Goal: Transaction & Acquisition: Purchase product/service

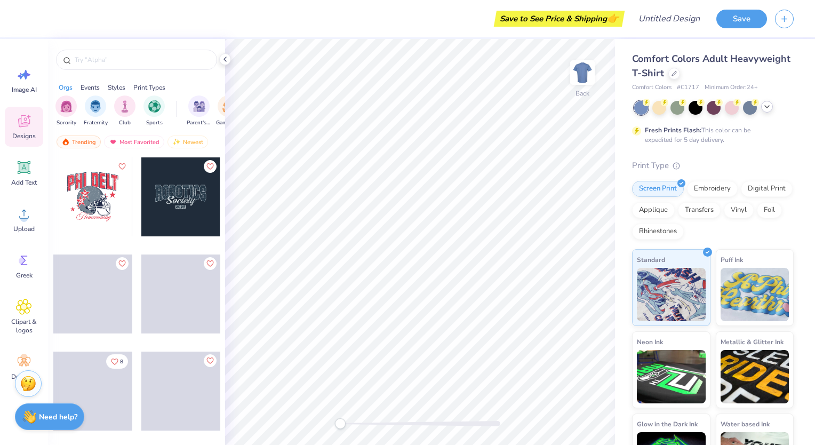
click at [764, 108] on icon at bounding box center [766, 106] width 9 height 9
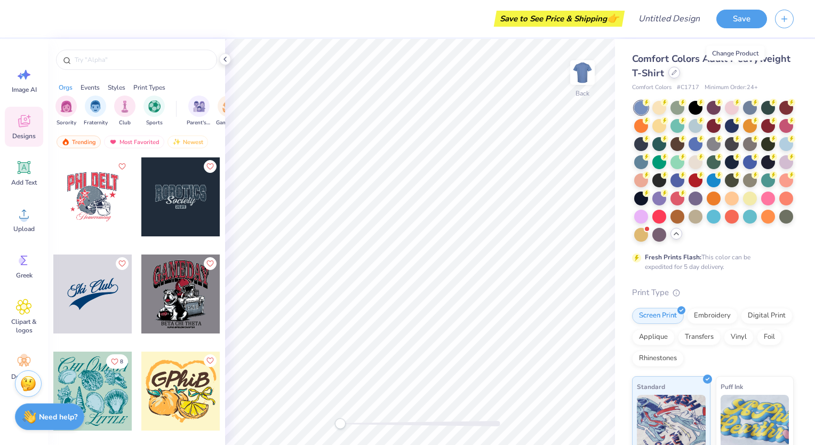
click at [680, 73] on div at bounding box center [674, 73] width 12 height 12
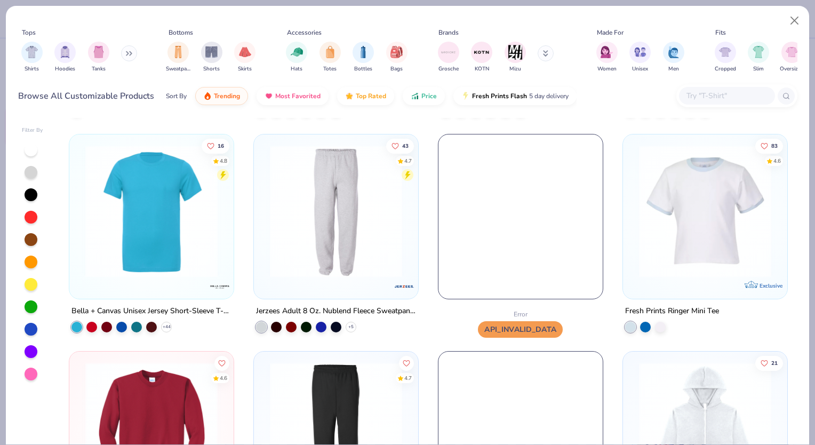
scroll to position [267, 0]
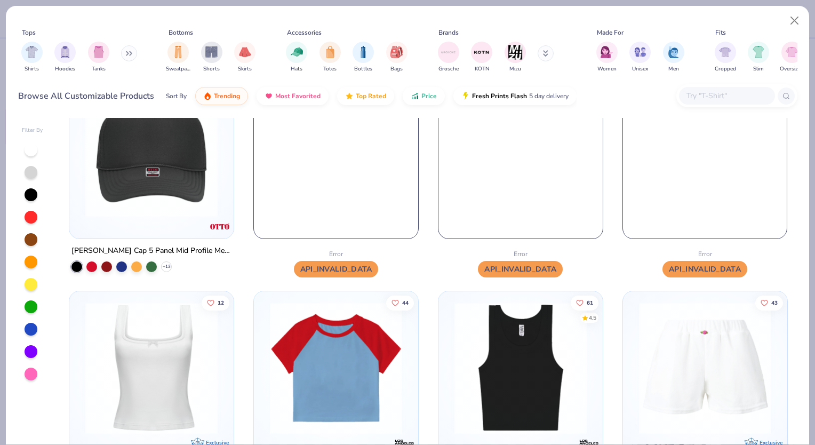
click at [712, 86] on div at bounding box center [736, 95] width 121 height 23
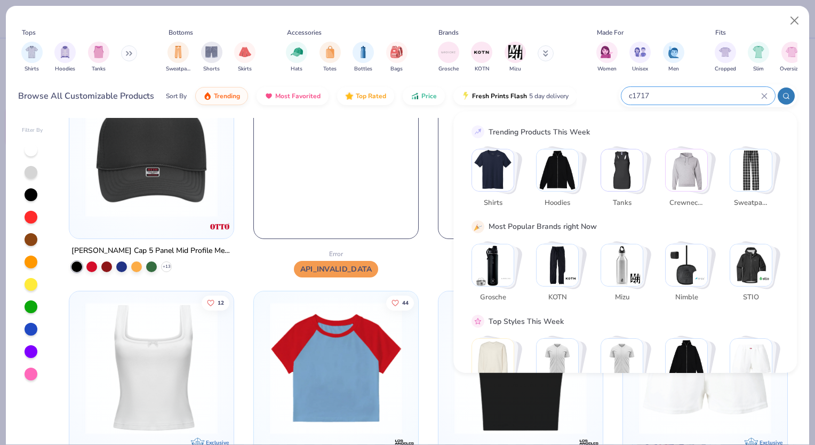
type input "c1717"
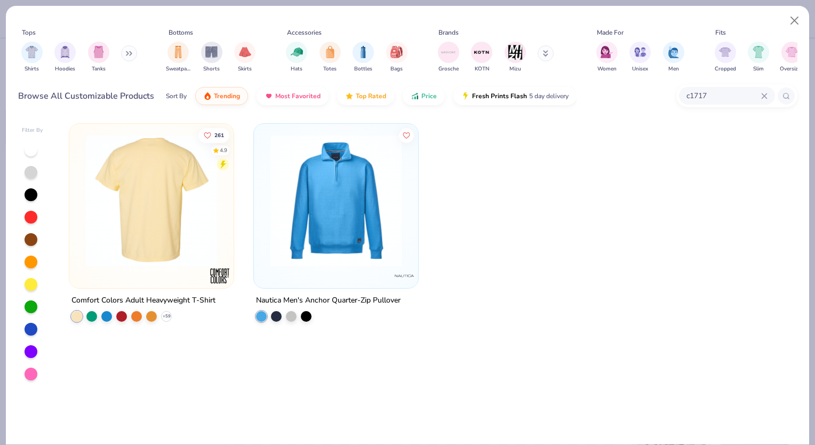
click at [142, 189] on img at bounding box center [151, 200] width 143 height 132
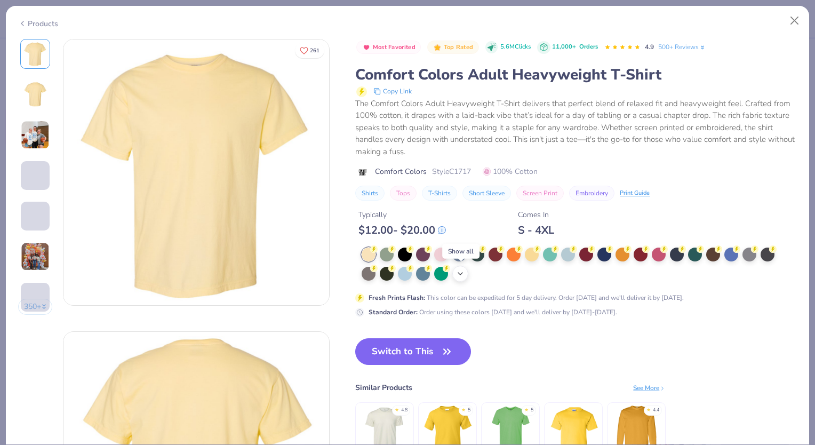
click at [458, 269] on icon at bounding box center [460, 273] width 9 height 9
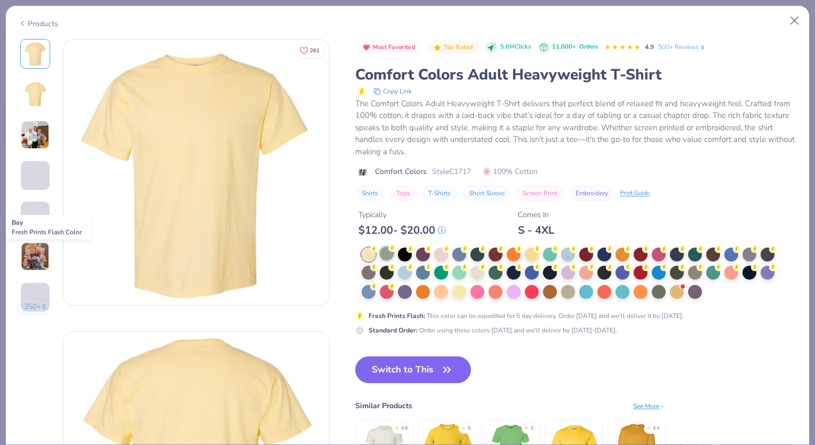
click at [392, 253] on div at bounding box center [387, 253] width 14 height 14
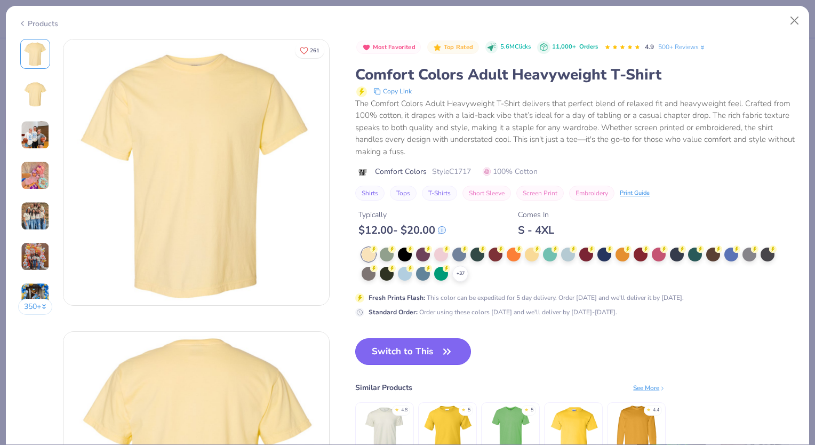
click at [453, 339] on button "Switch to This" at bounding box center [413, 351] width 116 height 27
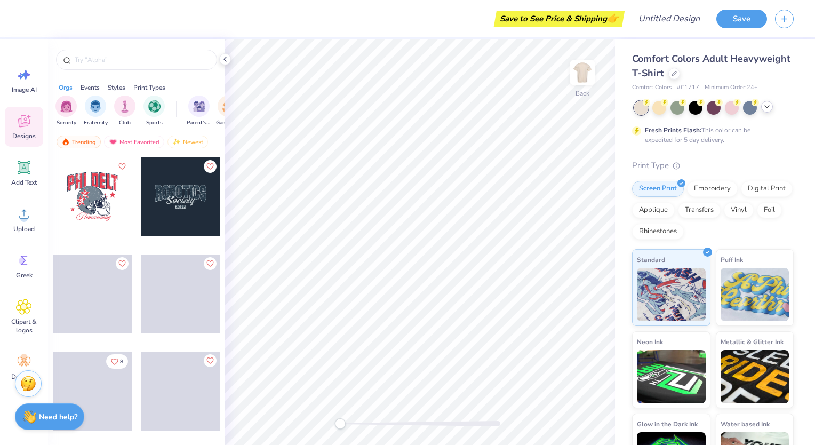
click at [763, 111] on div at bounding box center [767, 107] width 12 height 12
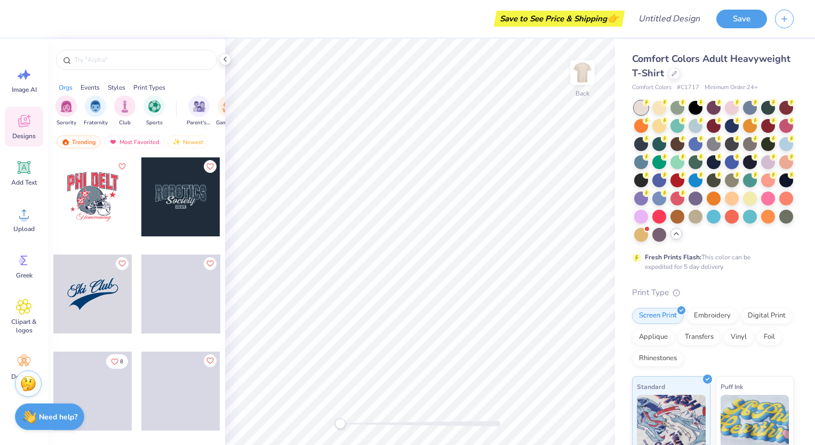
click at [672, 238] on icon at bounding box center [676, 233] width 9 height 9
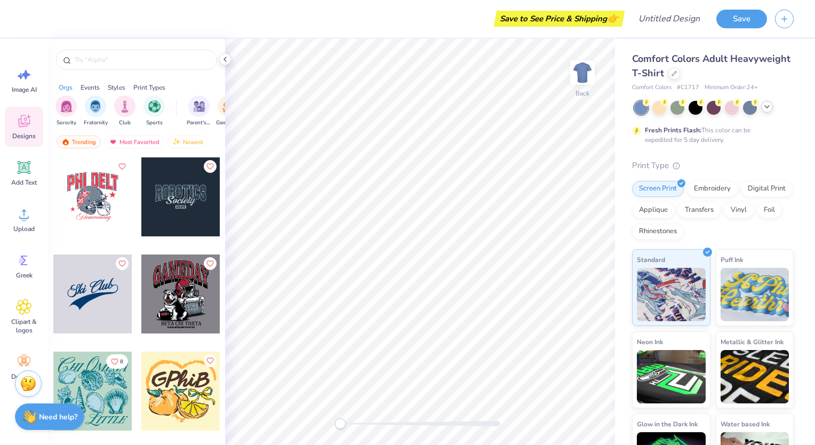
click at [768, 107] on icon at bounding box center [766, 106] width 9 height 9
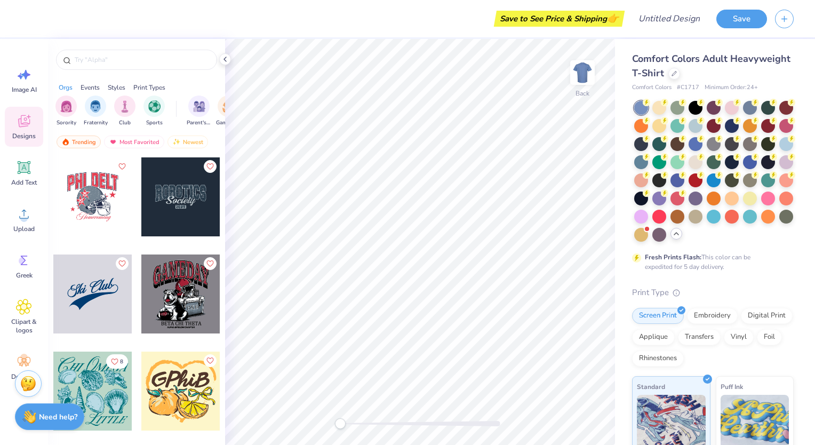
click at [672, 238] on icon at bounding box center [676, 233] width 9 height 9
